Goal: Navigation & Orientation: Find specific page/section

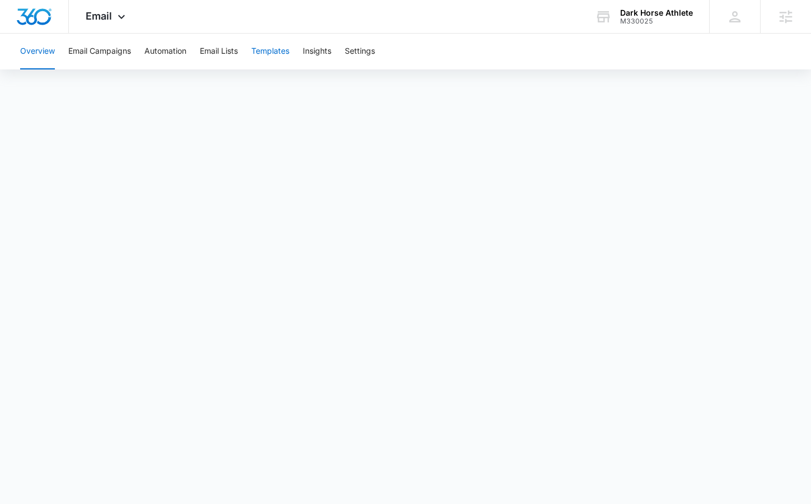
click at [280, 54] on button "Templates" at bounding box center [270, 52] width 38 height 36
click at [162, 50] on button "Automation" at bounding box center [165, 52] width 42 height 36
click at [120, 12] on div "Email Apps Reputation Websites Forms CRM Email Social Shop Content Ads Intellig…" at bounding box center [107, 16] width 76 height 33
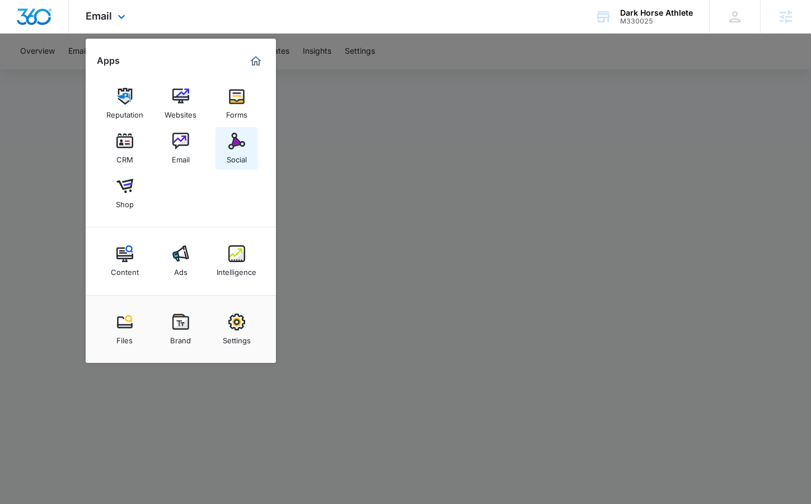
click at [234, 144] on img at bounding box center [236, 141] width 17 height 17
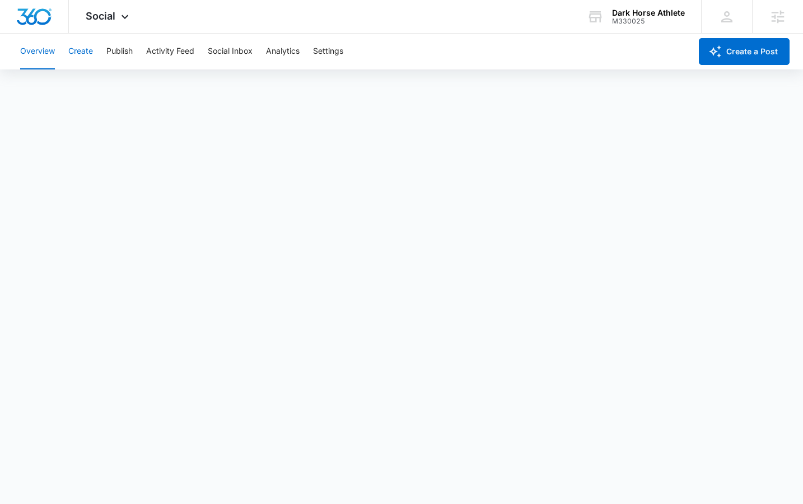
click at [86, 50] on button "Create" at bounding box center [80, 52] width 25 height 36
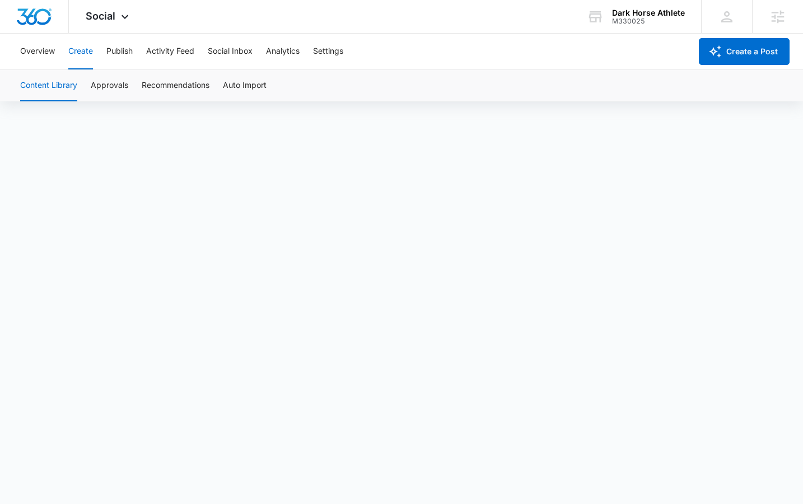
click at [88, 53] on button "Create" at bounding box center [80, 52] width 25 height 36
click at [109, 87] on button "Approvals" at bounding box center [110, 85] width 38 height 31
click at [621, 16] on div "Dark Horse Athlete" at bounding box center [648, 12] width 73 height 9
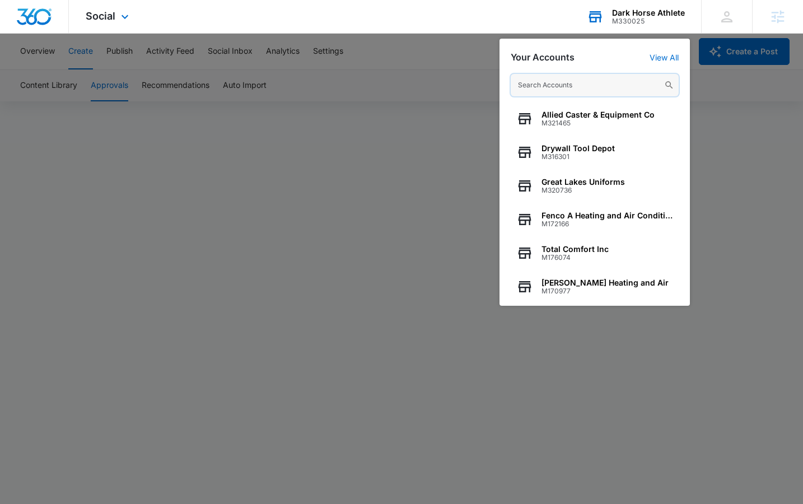
click at [552, 85] on input "text" at bounding box center [595, 85] width 168 height 22
paste input "M328047"
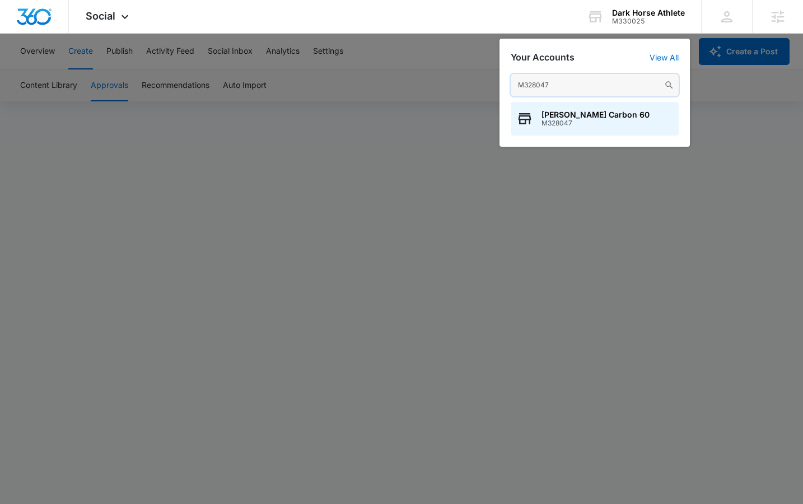
type input "M328047"
click at [559, 114] on span "[PERSON_NAME] Carbon 60" at bounding box center [595, 114] width 108 height 9
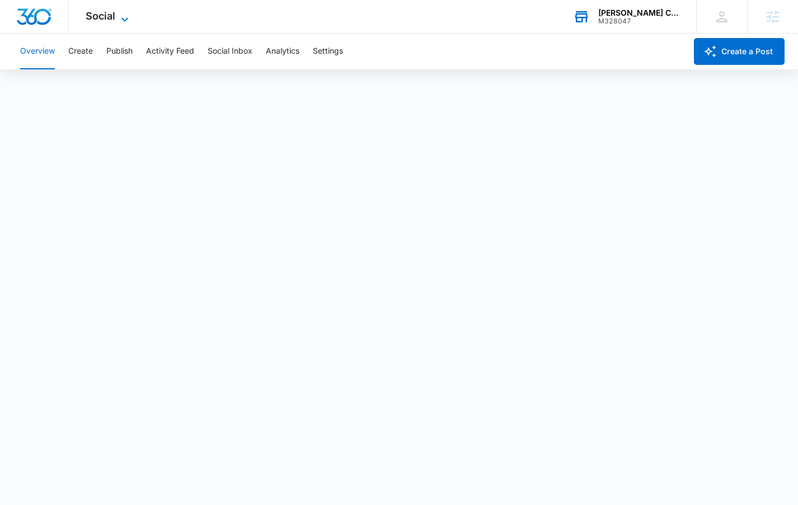
click at [101, 15] on span "Social" at bounding box center [101, 16] width 30 height 12
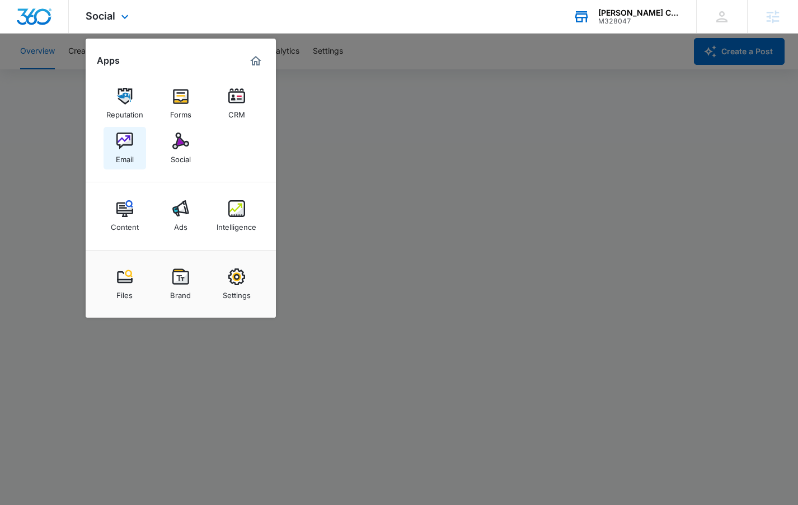
click at [109, 140] on link "Email" at bounding box center [125, 148] width 43 height 43
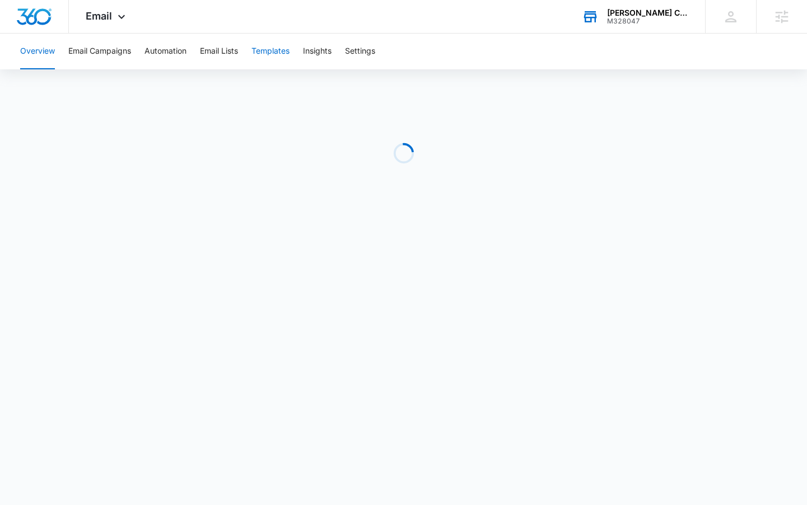
click at [288, 51] on button "Templates" at bounding box center [270, 52] width 38 height 36
